Goal: Information Seeking & Learning: Learn about a topic

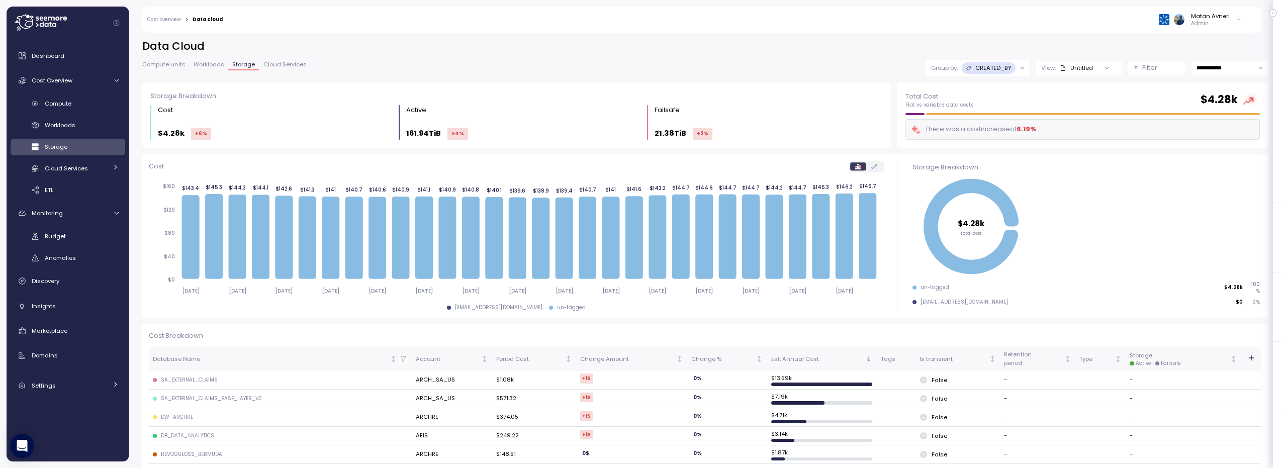
click at [1016, 68] on div at bounding box center [1023, 67] width 14 height 15
click at [988, 68] on p "CREATED_BY" at bounding box center [993, 68] width 36 height 8
click at [973, 89] on p "Account" at bounding box center [978, 90] width 25 height 8
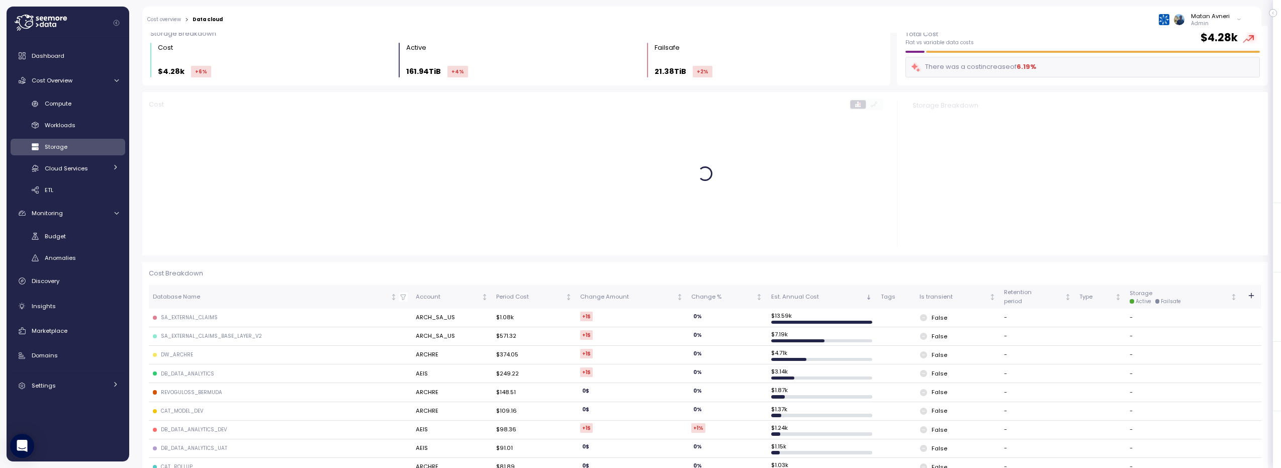
scroll to position [59, 0]
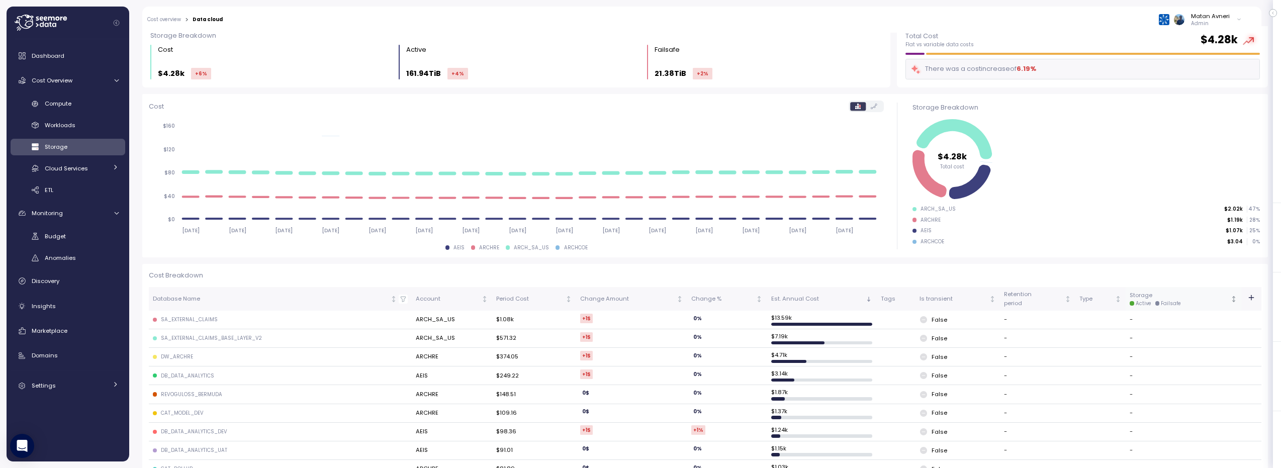
click at [1145, 298] on div "Storage Active Failsafe" at bounding box center [1179, 299] width 99 height 16
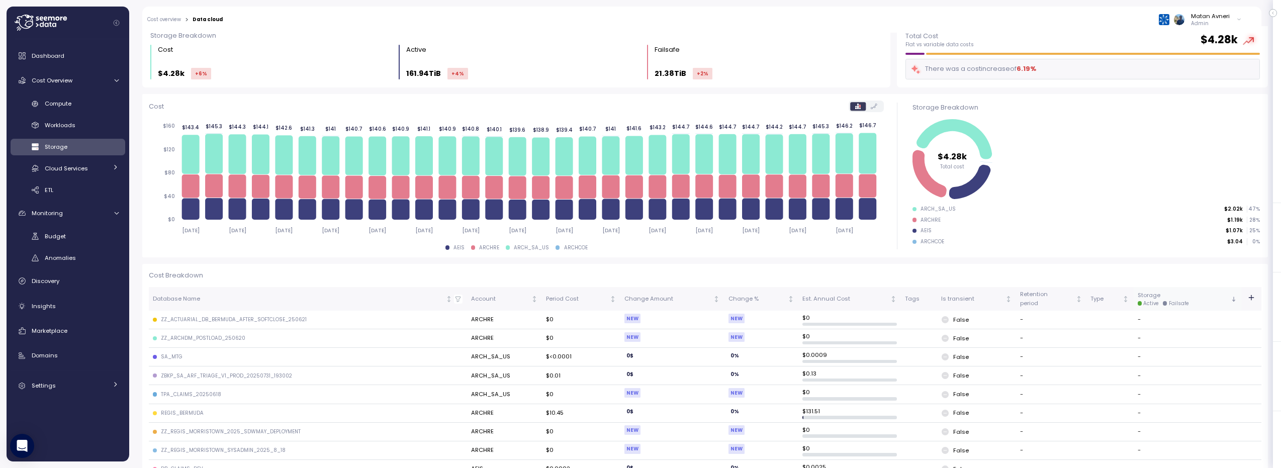
click at [1143, 297] on div "Storage Active Failsafe" at bounding box center [1183, 299] width 91 height 16
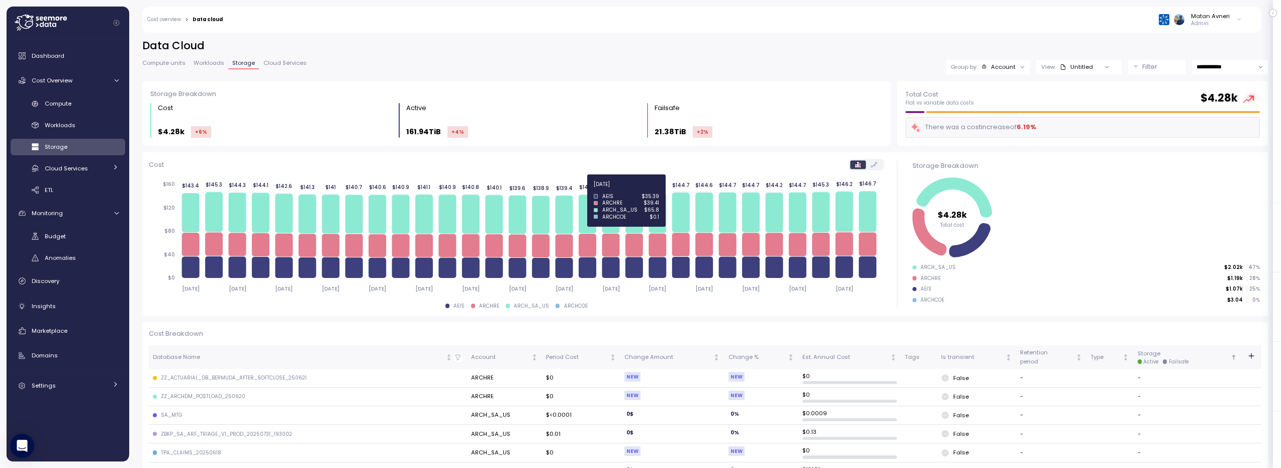
scroll to position [0, 0]
click at [597, 140] on div "Storage Breakdown Cost $4.28k +6 % Active 161.94TiB +4 % Failsafe 21.38TiB +2 %" at bounding box center [516, 113] width 749 height 65
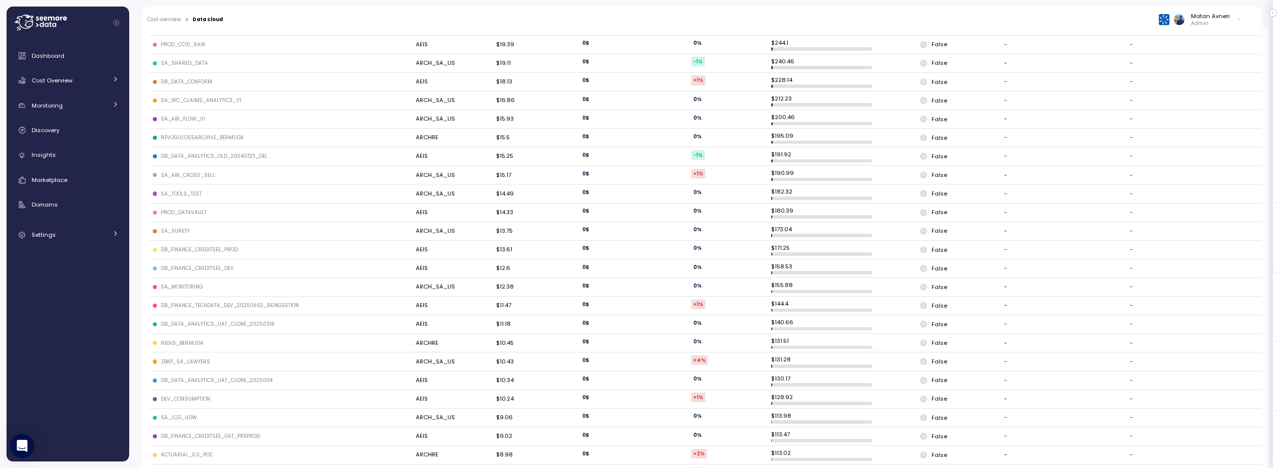
scroll to position [867, 0]
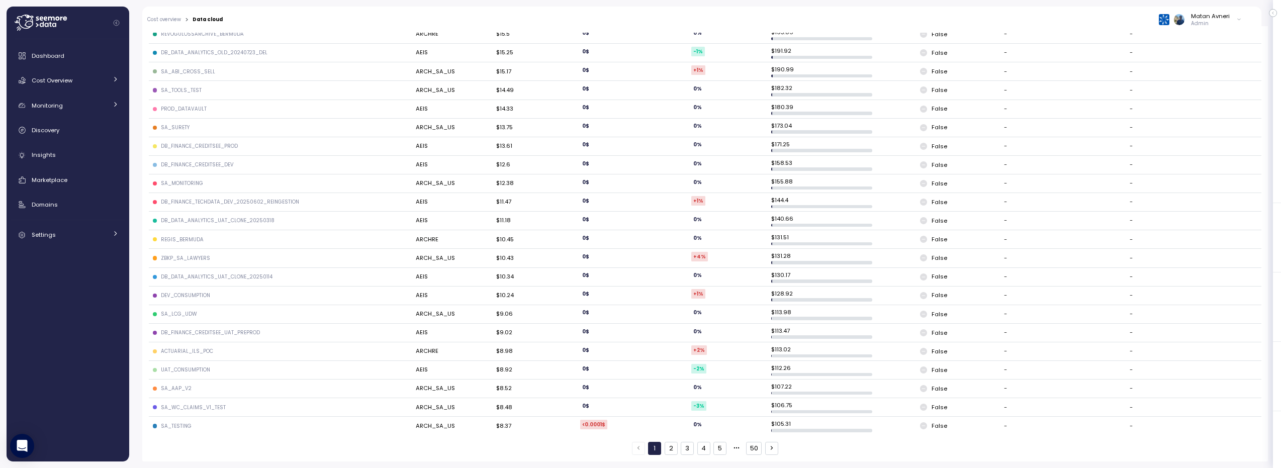
click at [689, 447] on button "3" at bounding box center [687, 448] width 13 height 13
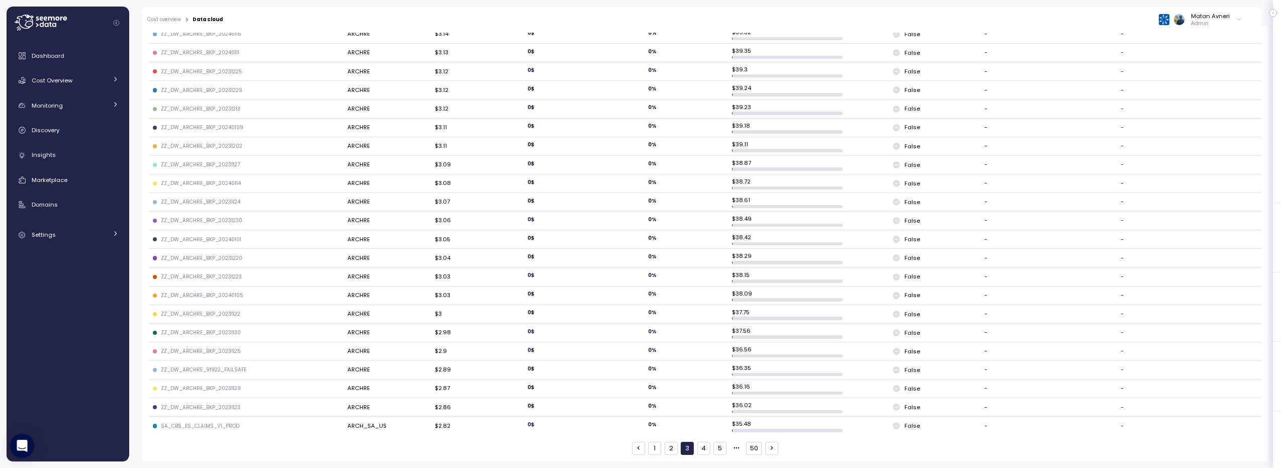
click at [706, 450] on div "1 2 3 4 5 50" at bounding box center [705, 448] width 146 height 13
click at [716, 448] on button "5" at bounding box center [719, 448] width 13 height 13
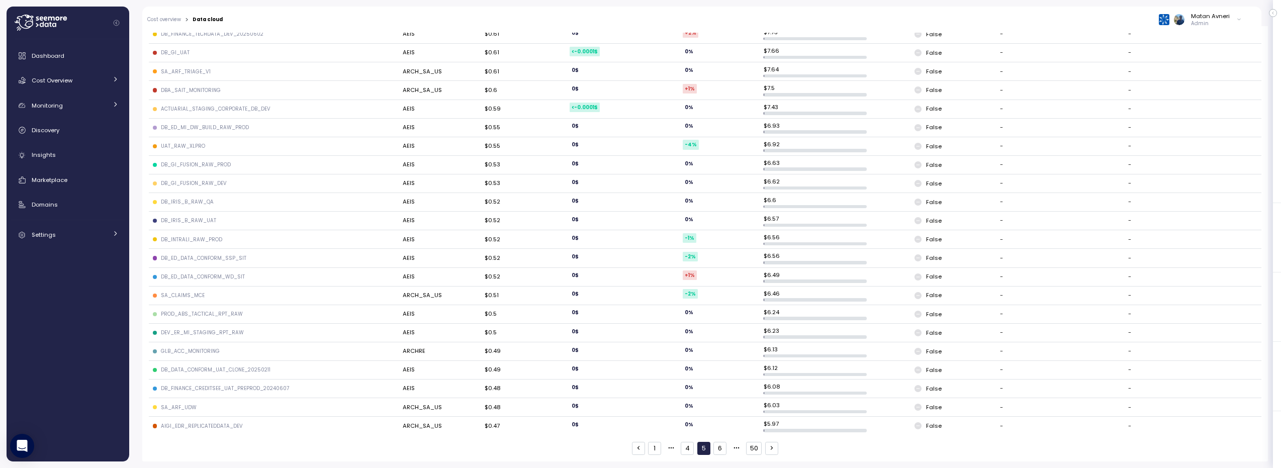
click at [716, 447] on button "6" at bounding box center [719, 448] width 13 height 13
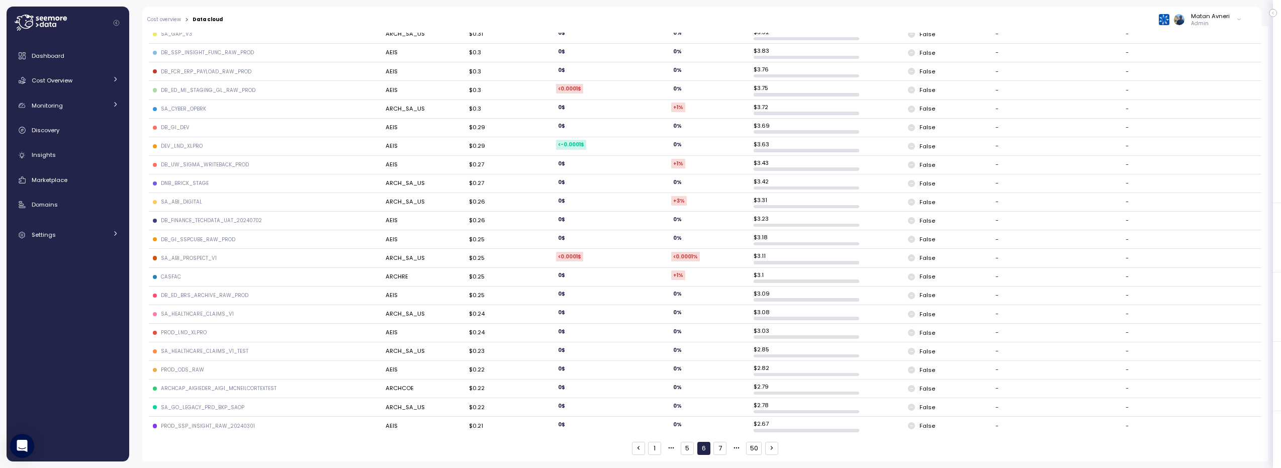
click at [716, 447] on button "7" at bounding box center [719, 448] width 13 height 13
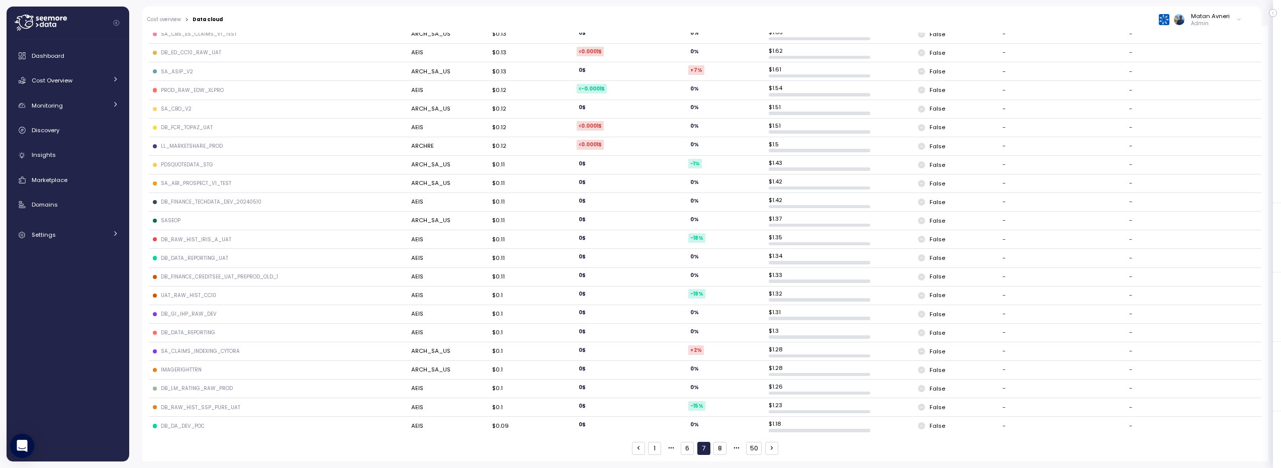
click at [716, 447] on button "8" at bounding box center [719, 448] width 13 height 13
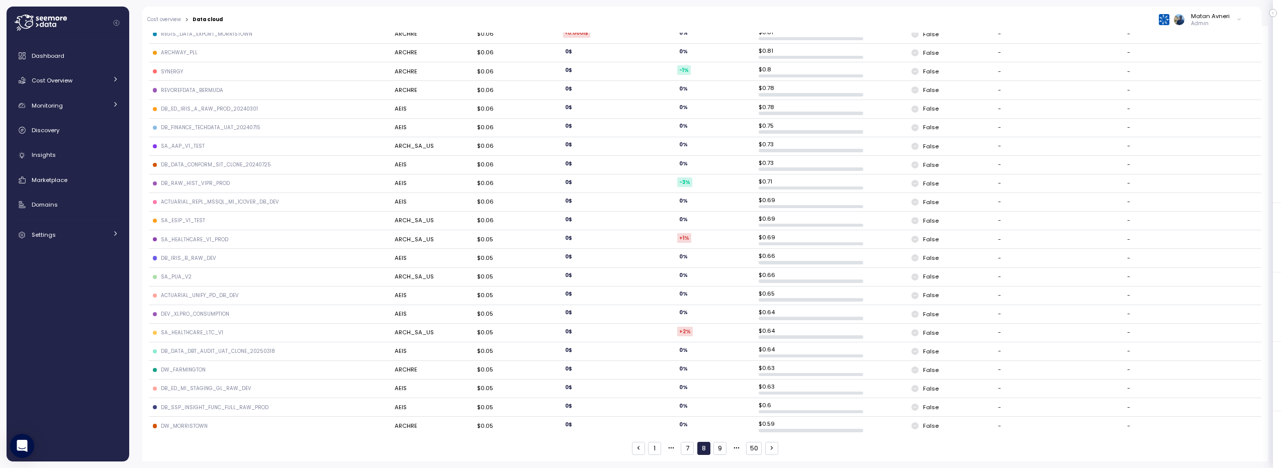
click at [716, 447] on button "9" at bounding box center [719, 448] width 13 height 13
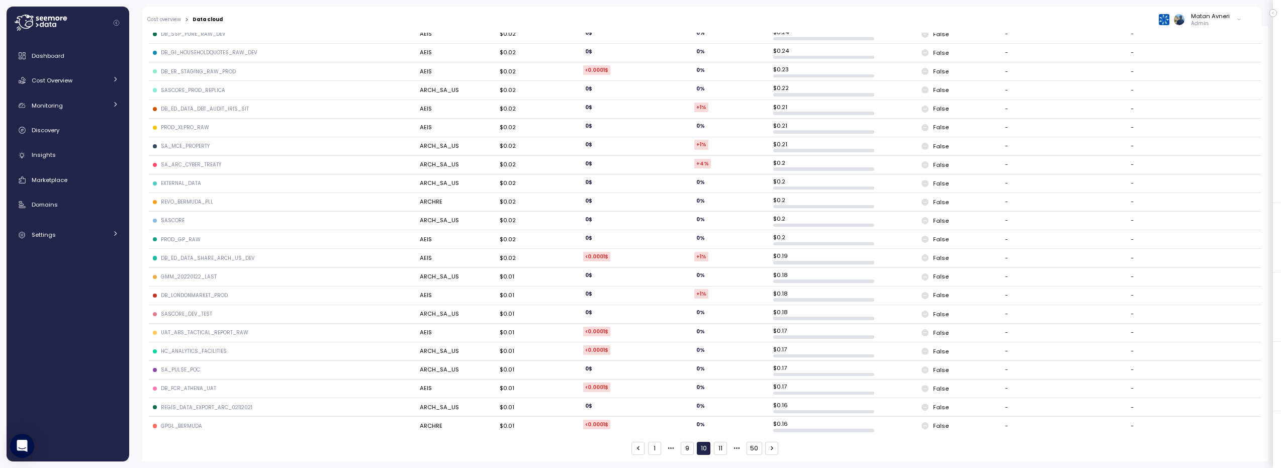
click at [716, 447] on button "11" at bounding box center [720, 448] width 13 height 13
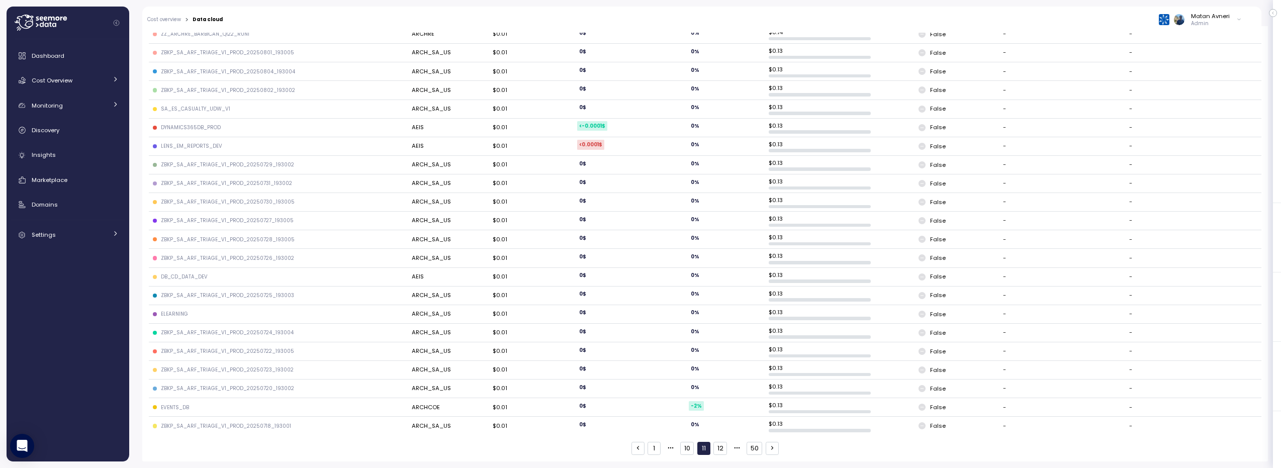
click at [716, 447] on button "12" at bounding box center [720, 448] width 14 height 13
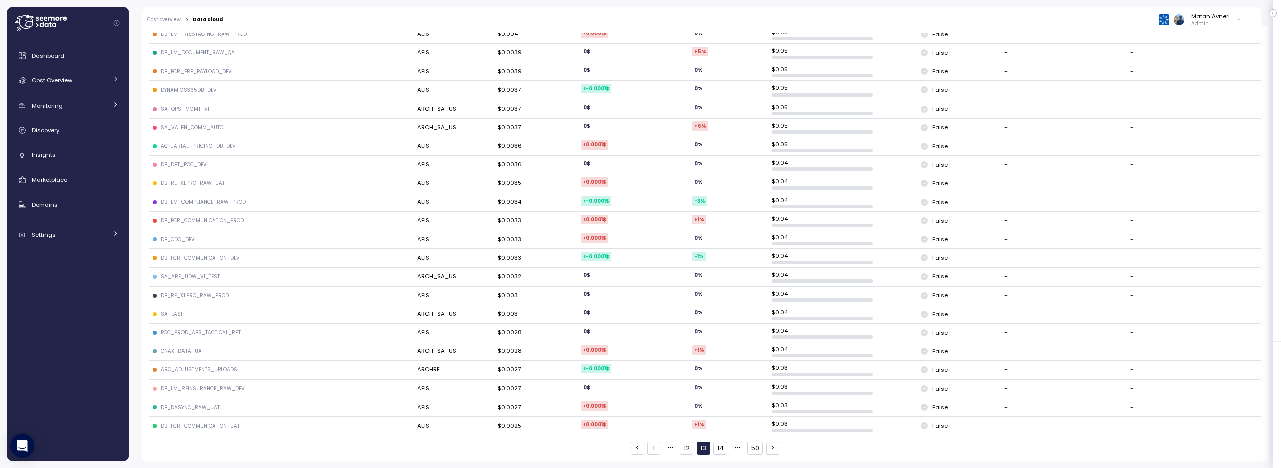
click at [716, 447] on button "14" at bounding box center [720, 448] width 14 height 13
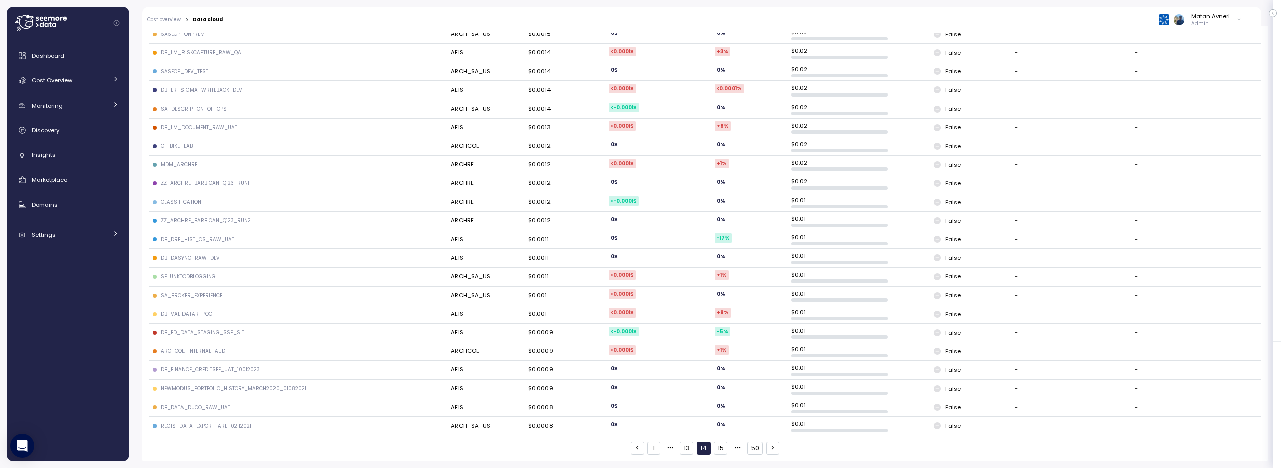
click at [651, 448] on button "1" at bounding box center [653, 448] width 13 height 13
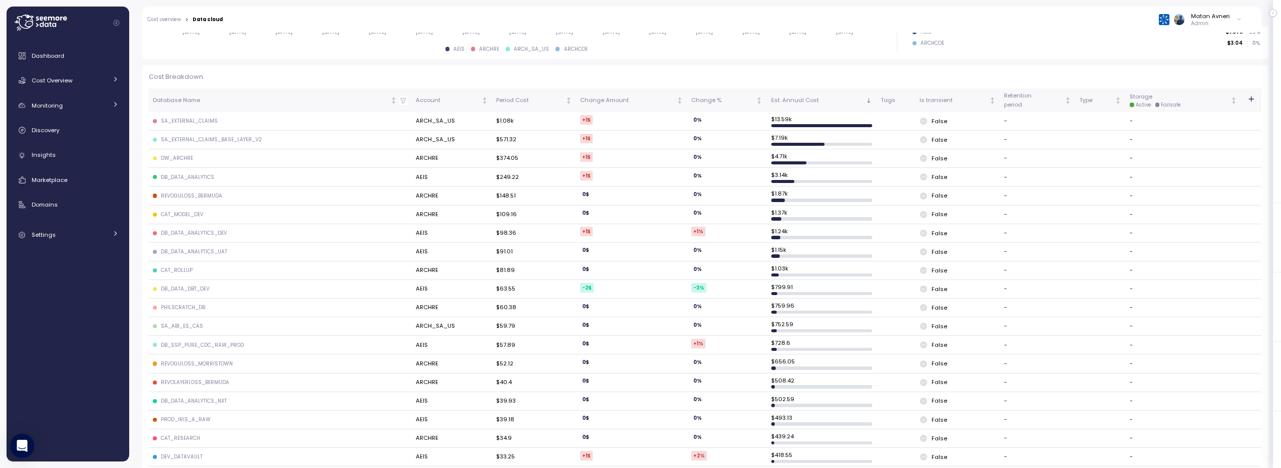
scroll to position [175, 0]
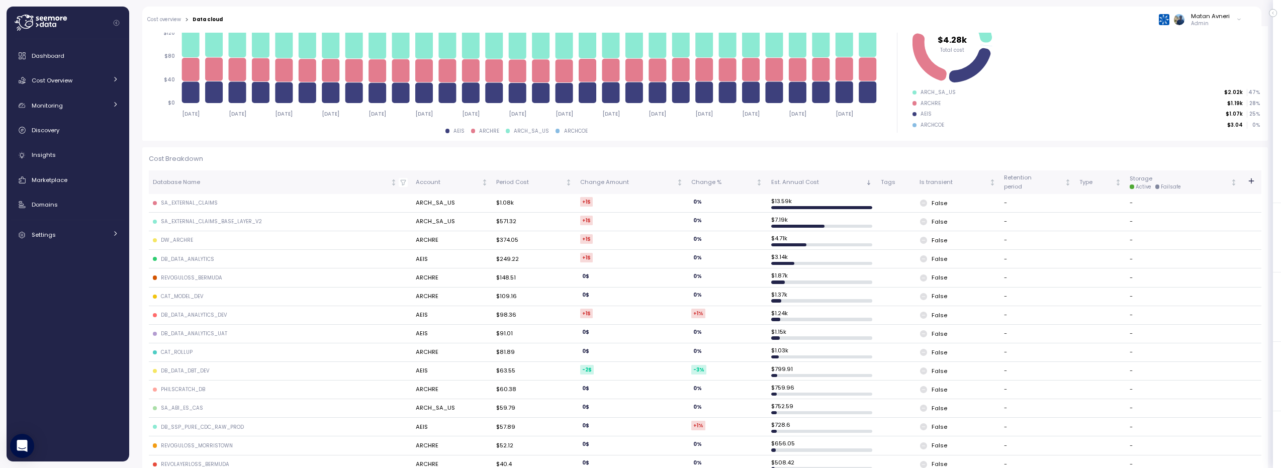
click at [182, 204] on div "SA_EXTERNAL_CLAIMS" at bounding box center [189, 203] width 57 height 7
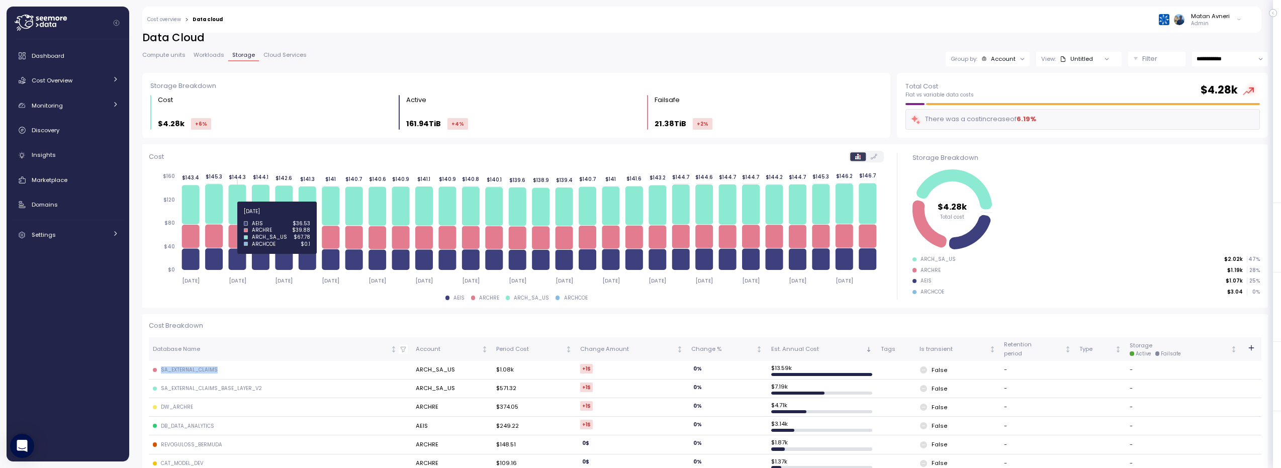
scroll to position [0, 0]
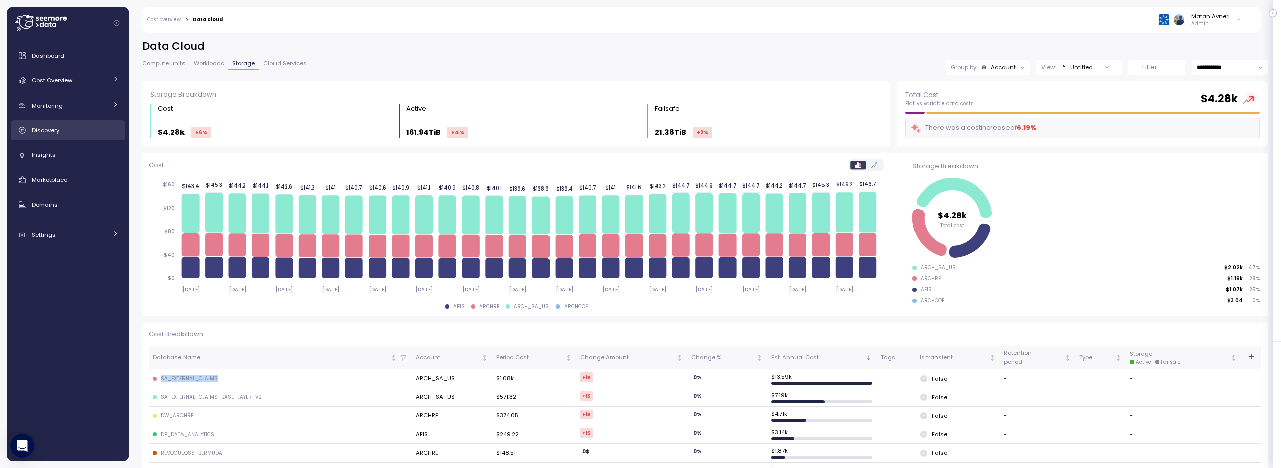
click at [60, 134] on div "Discovery" at bounding box center [75, 130] width 87 height 10
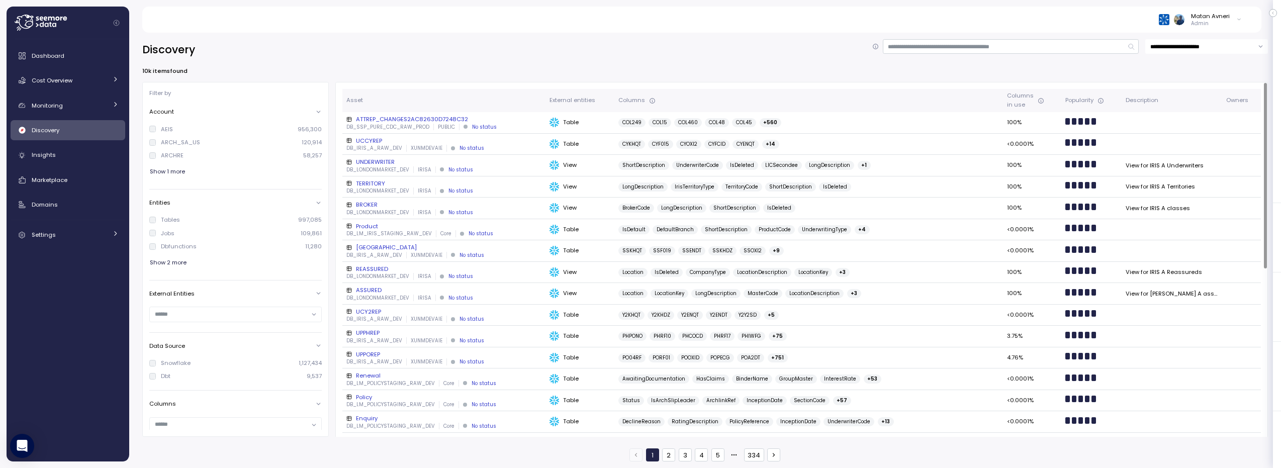
click at [423, 118] on div "ATTREP_CHANGES2AC82630D7248C32" at bounding box center [443, 119] width 195 height 8
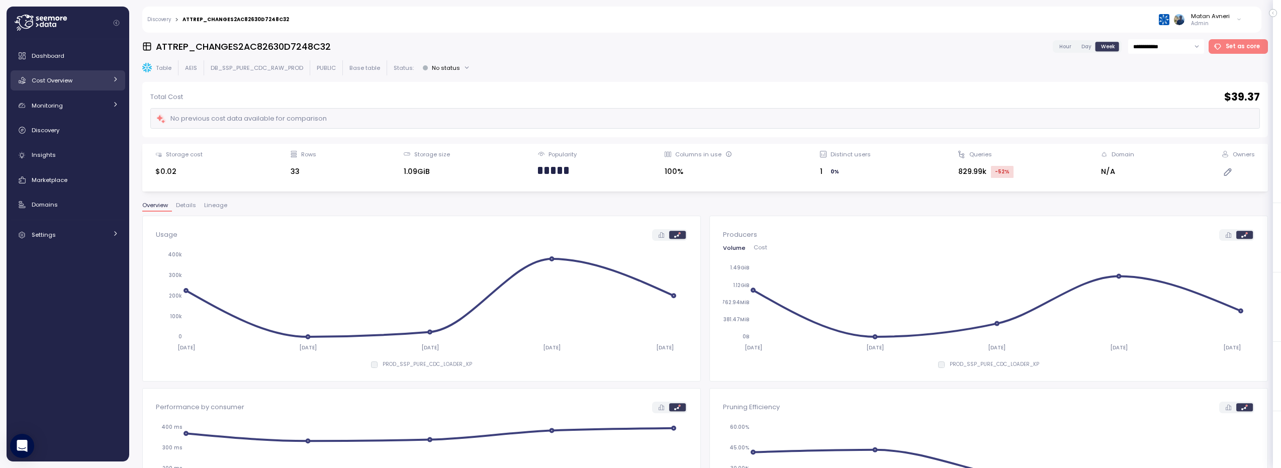
click at [60, 78] on span "Cost Overview" at bounding box center [52, 80] width 41 height 8
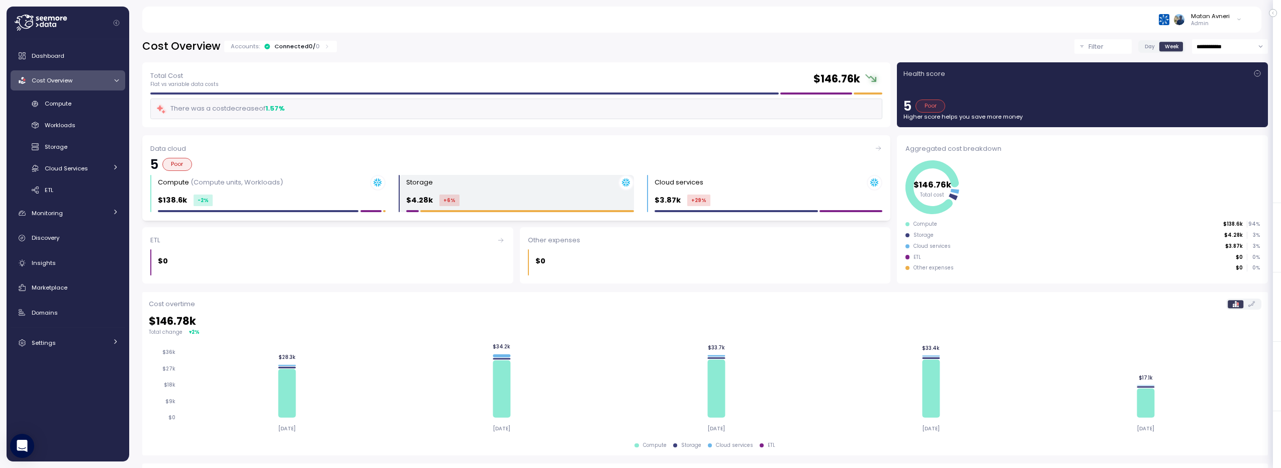
click at [506, 193] on div "Storage $4.28k +6 %" at bounding box center [520, 194] width 228 height 38
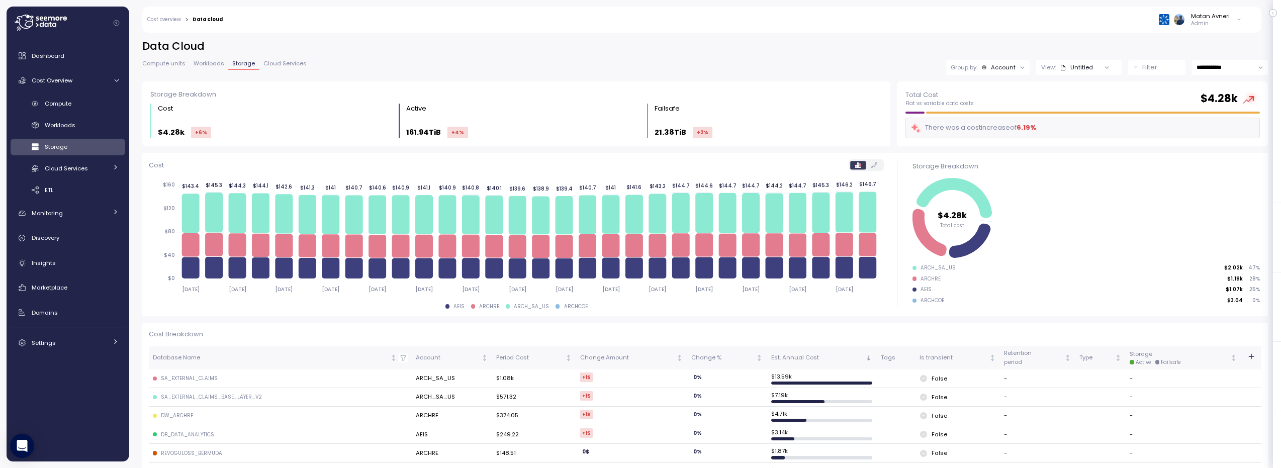
click at [1209, 75] on div "**********" at bounding box center [705, 60] width 1126 height 42
click at [1217, 70] on input "**********" at bounding box center [1230, 67] width 76 height 15
click at [1205, 121] on div "Last 7 days" at bounding box center [1222, 116] width 73 height 14
type input "**********"
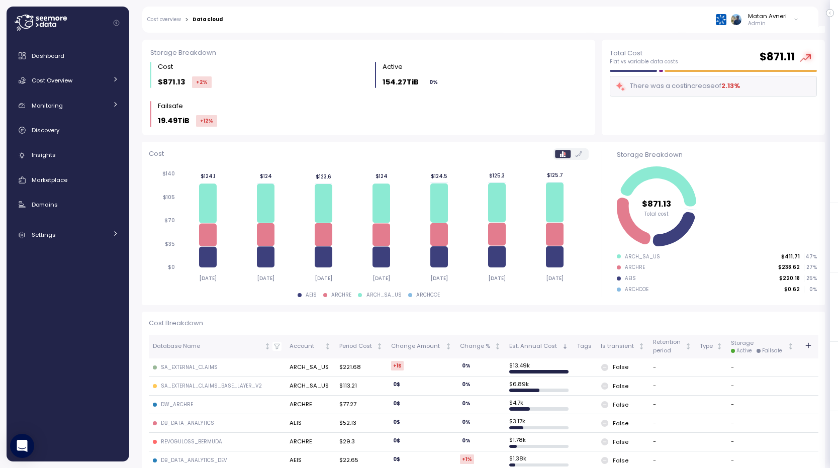
scroll to position [274, 0]
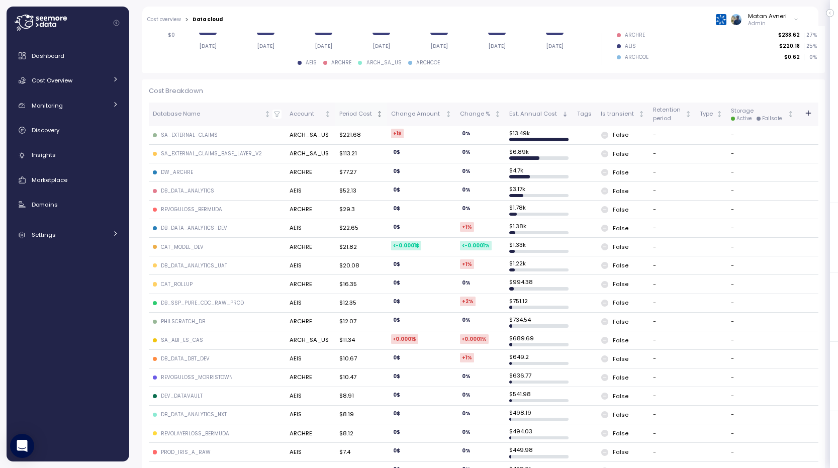
click at [358, 114] on div "Period Cost" at bounding box center [356, 114] width 35 height 9
